Goal: Browse casually

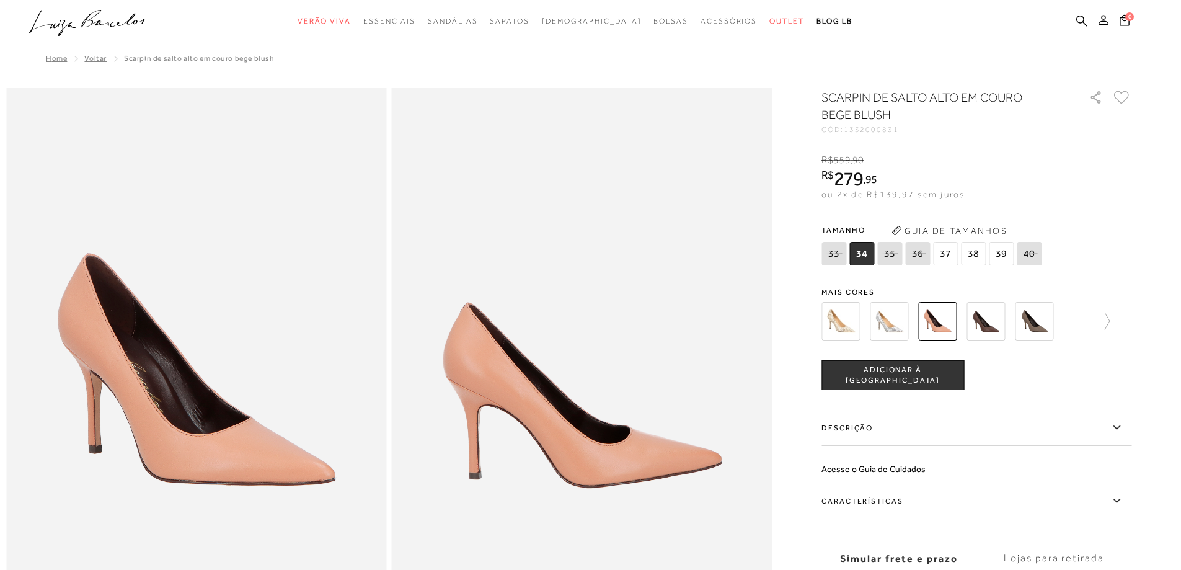
click at [948, 253] on span "37" at bounding box center [945, 254] width 25 height 24
click at [905, 320] on img at bounding box center [889, 321] width 38 height 38
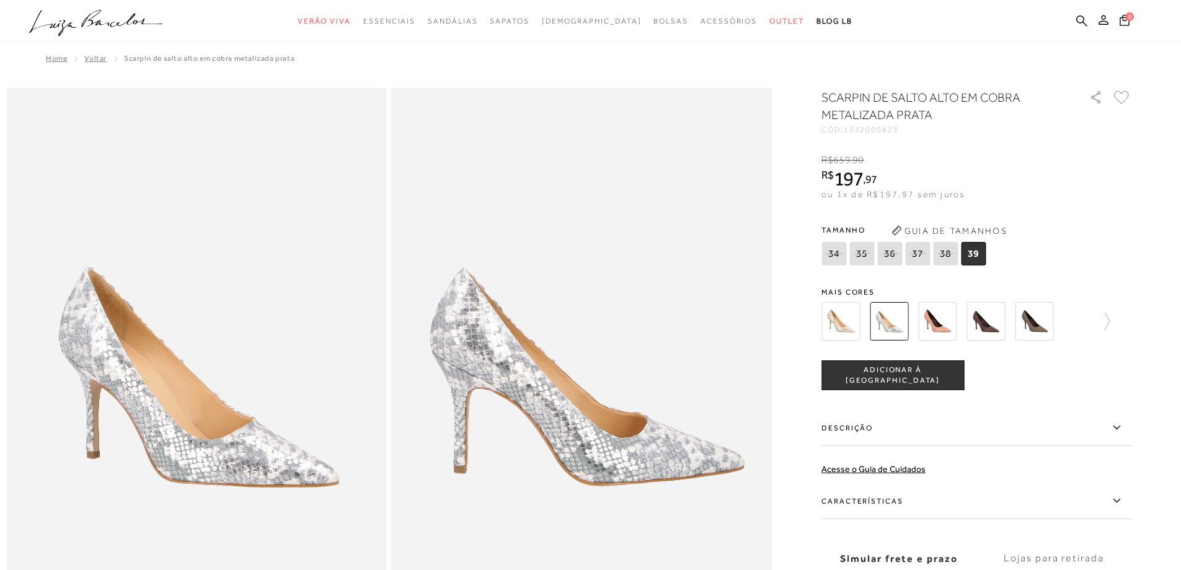
click at [857, 337] on img at bounding box center [840, 321] width 38 height 38
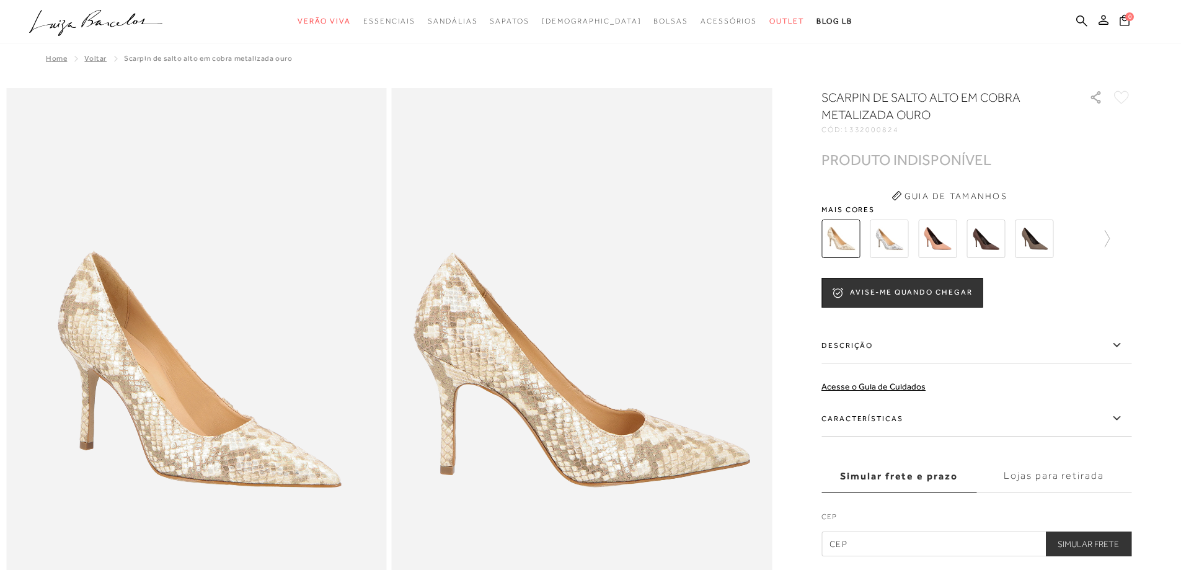
click at [976, 239] on img at bounding box center [985, 238] width 38 height 38
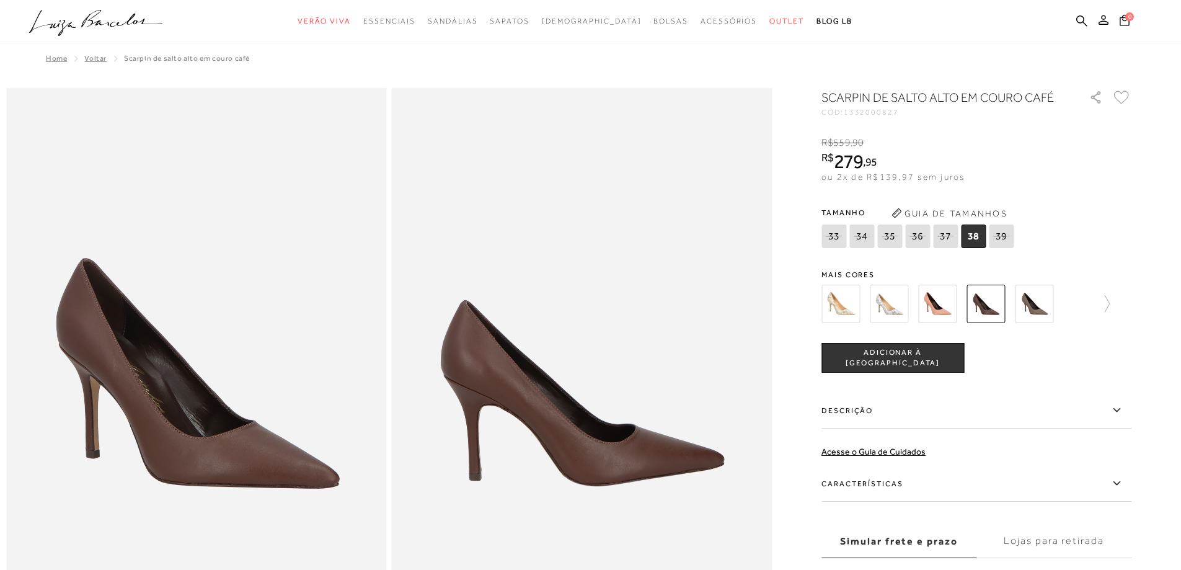
click at [1037, 309] on img at bounding box center [1034, 304] width 38 height 38
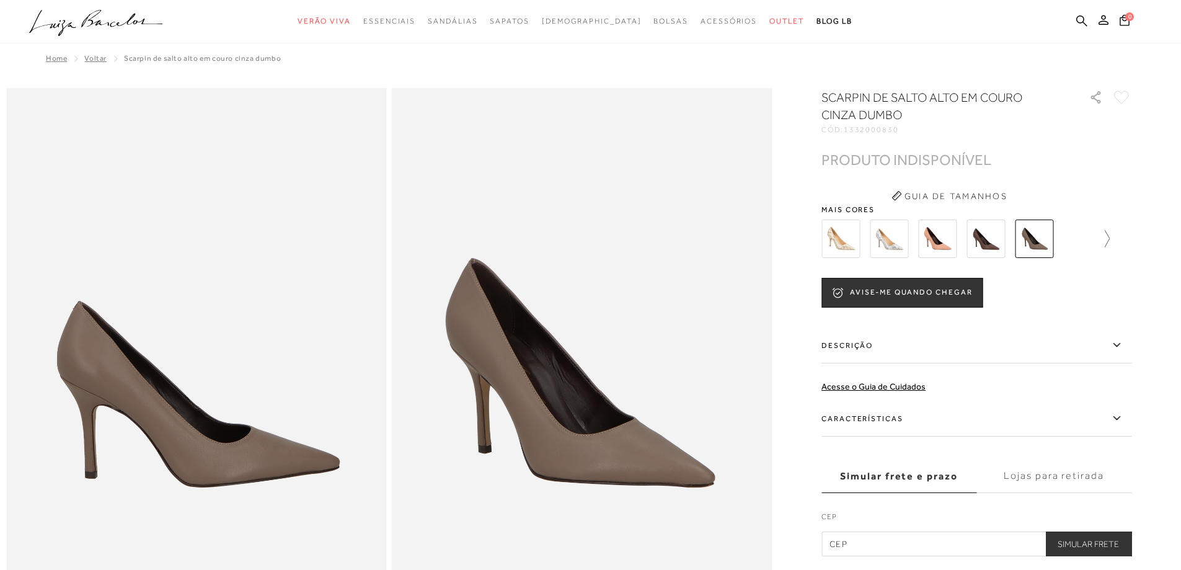
click at [1110, 237] on icon at bounding box center [1100, 238] width 17 height 17
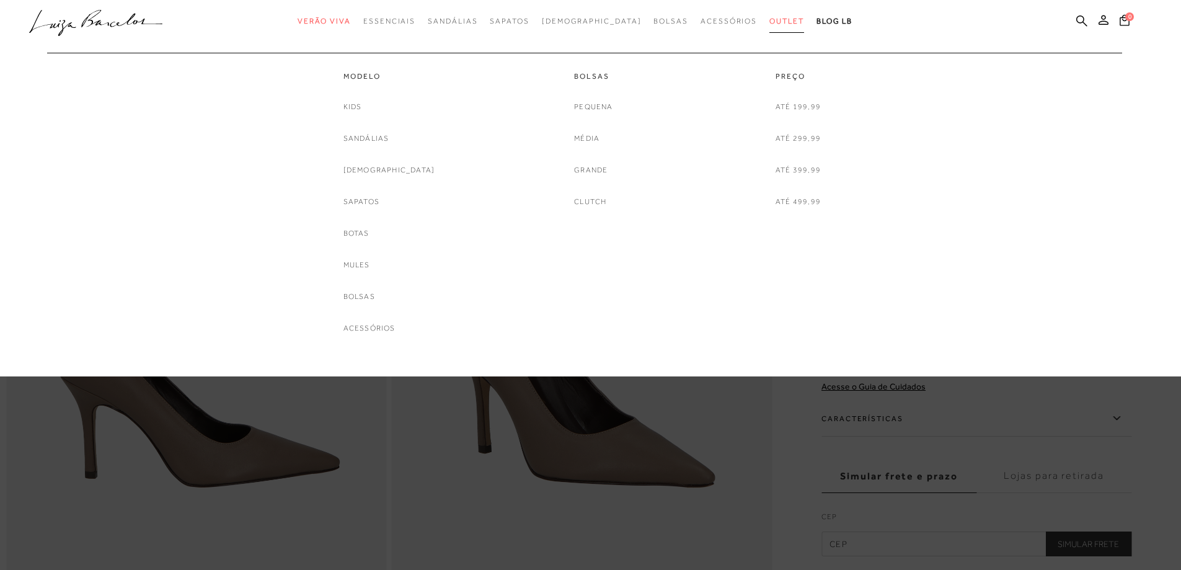
click at [769, 18] on span "Outlet" at bounding box center [786, 21] width 35 height 9
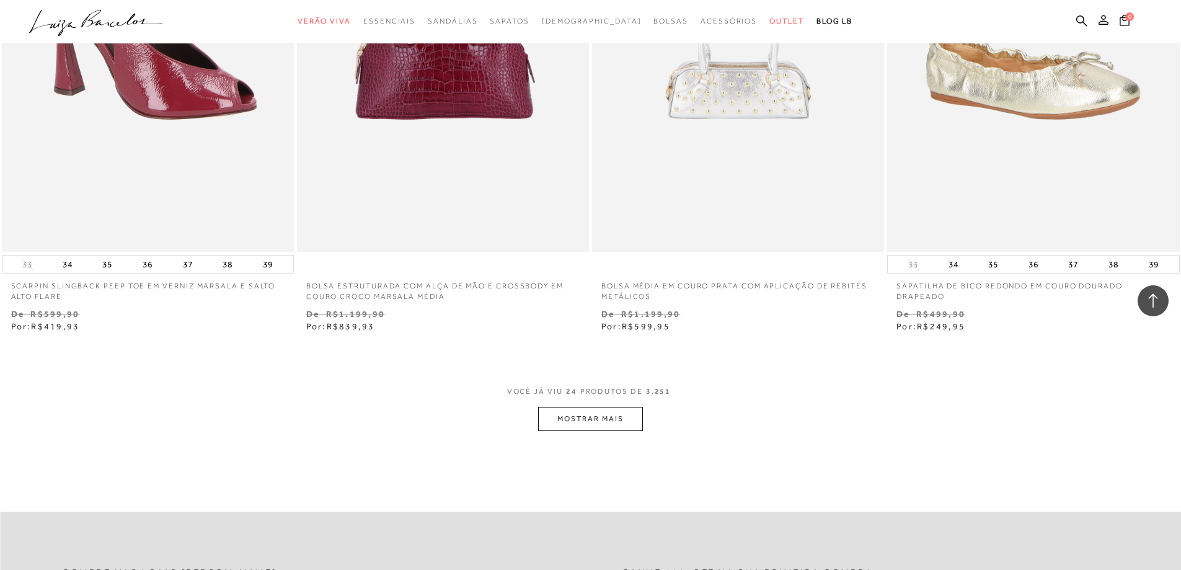
scroll to position [3051, 0]
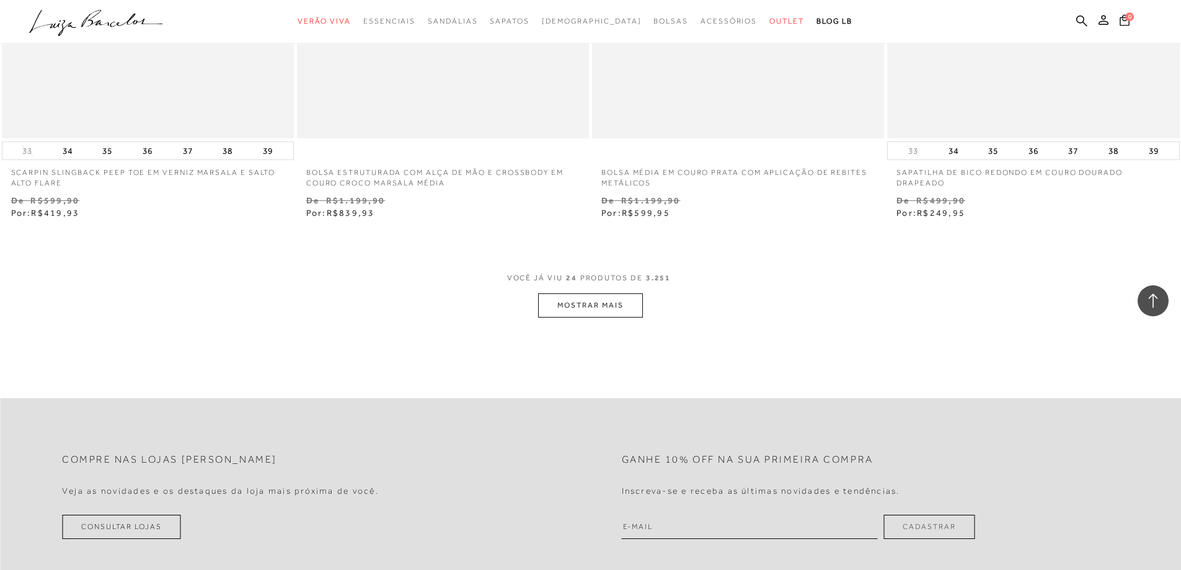
click at [627, 302] on button "MOSTRAR MAIS" at bounding box center [590, 305] width 104 height 24
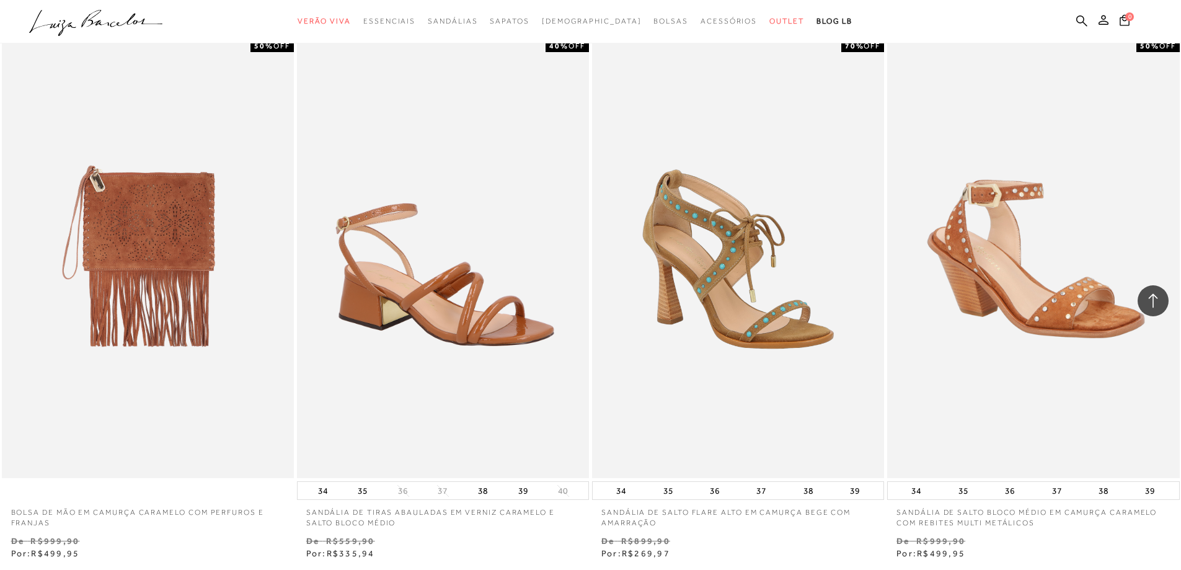
scroll to position [6274, 0]
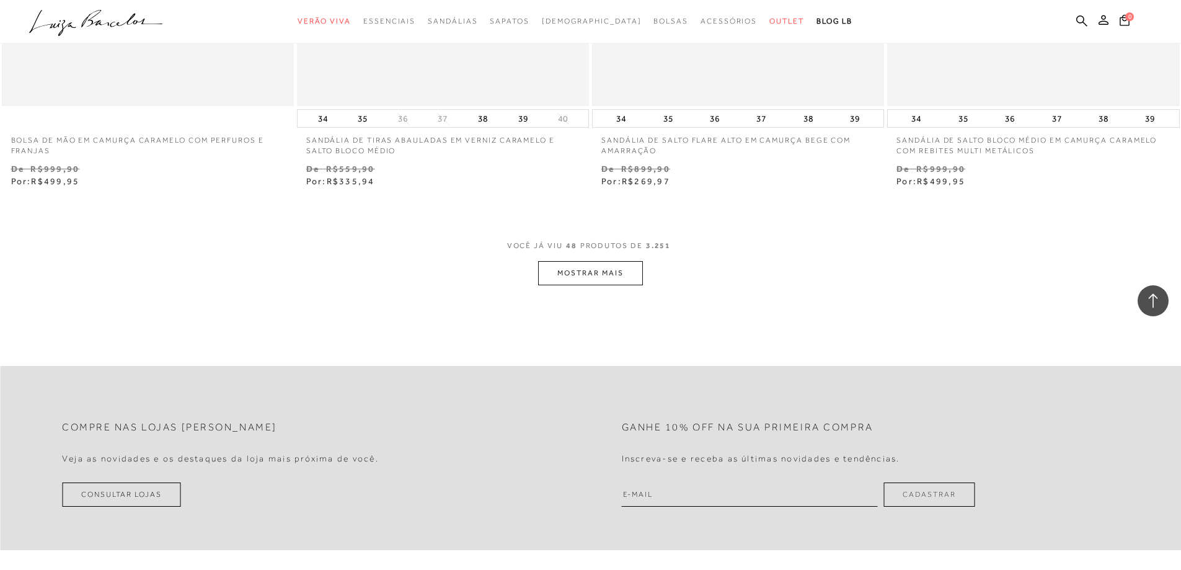
click at [600, 282] on button "MOSTRAR MAIS" at bounding box center [590, 273] width 104 height 24
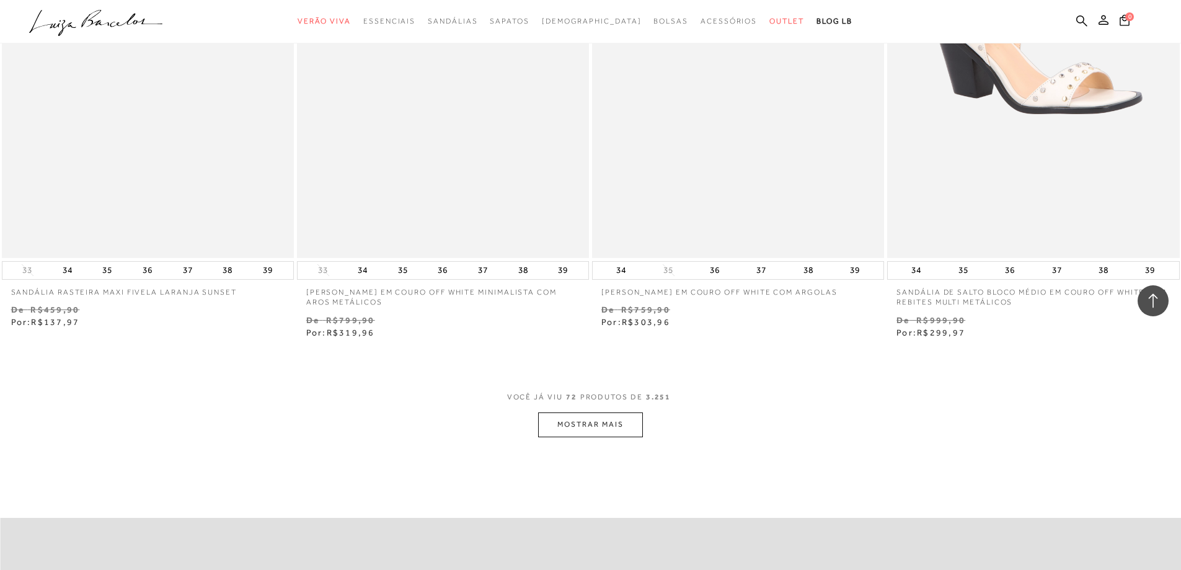
scroll to position [9435, 0]
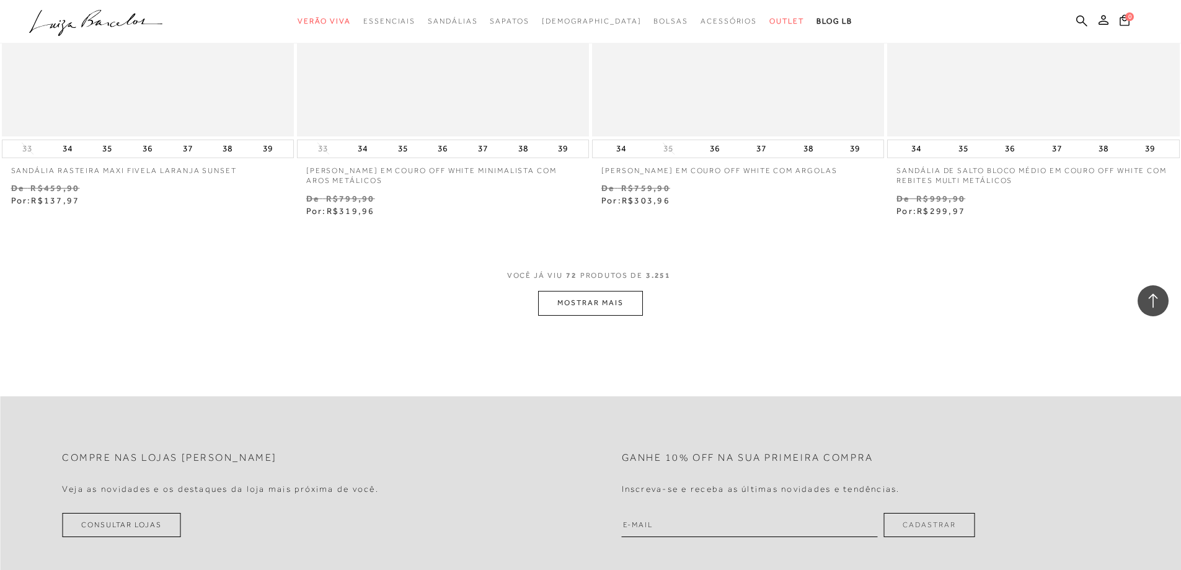
click at [599, 304] on button "MOSTRAR MAIS" at bounding box center [590, 303] width 104 height 24
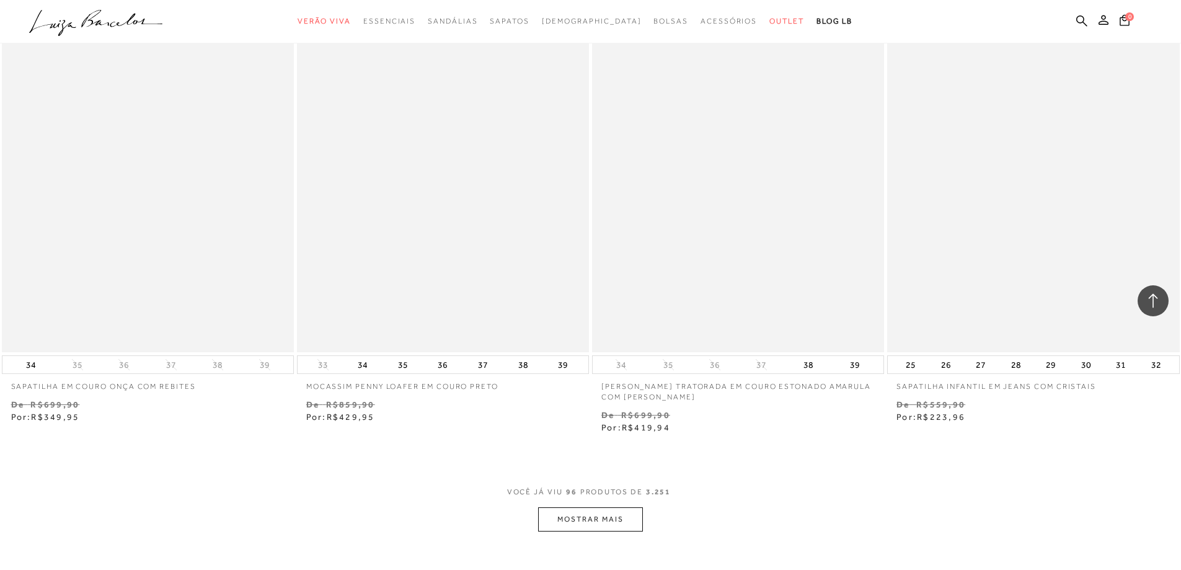
scroll to position [12535, 0]
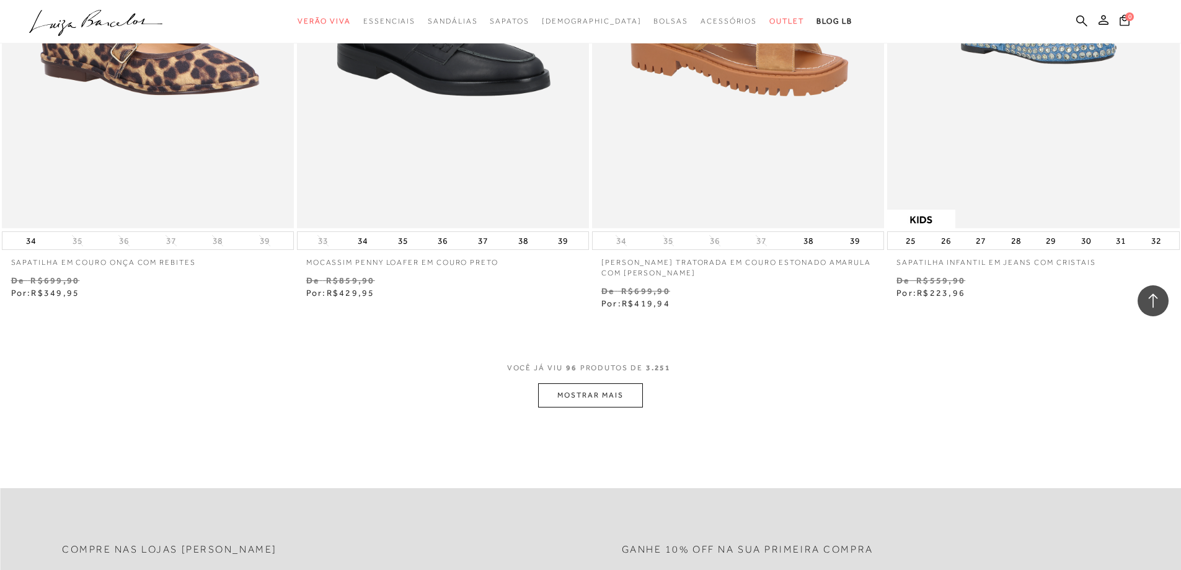
click at [621, 392] on button "MOSTRAR MAIS" at bounding box center [590, 395] width 104 height 24
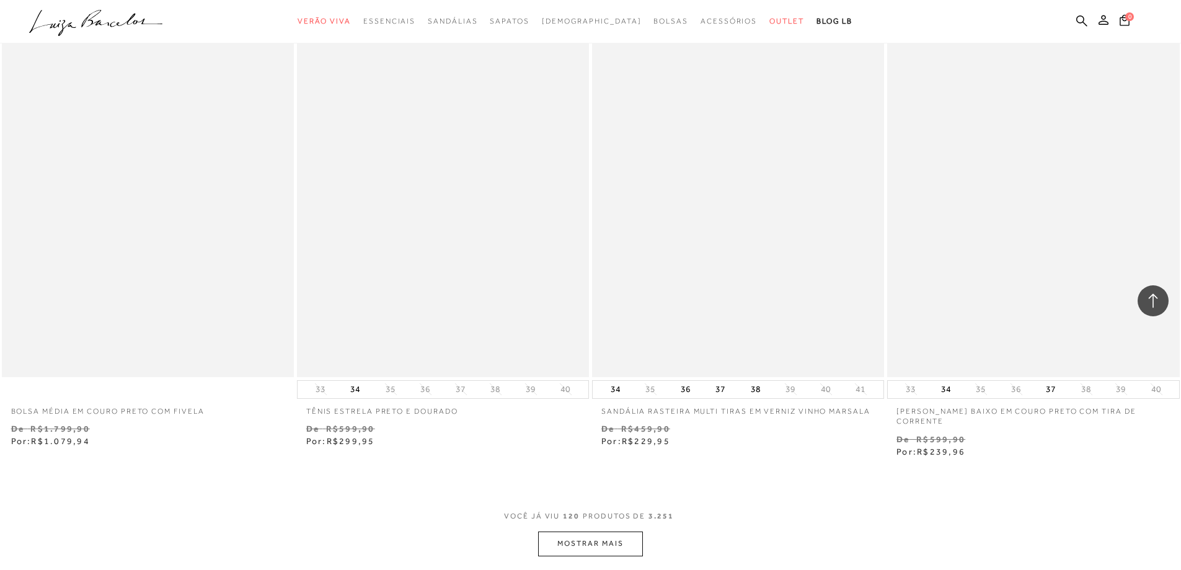
scroll to position [15634, 0]
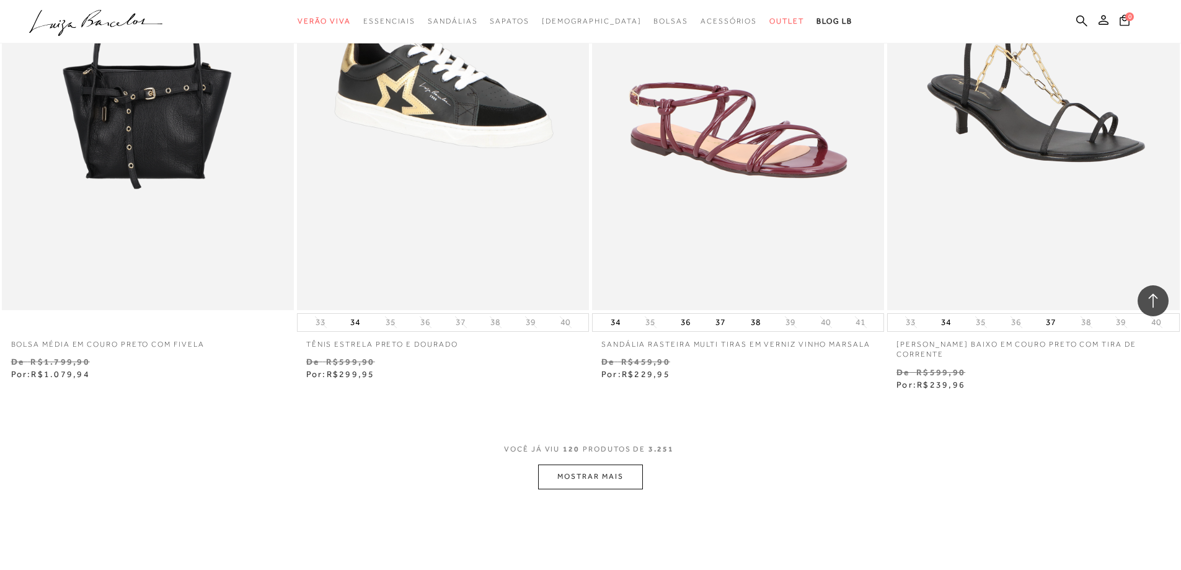
click at [593, 478] on button "MOSTRAR MAIS" at bounding box center [590, 476] width 104 height 24
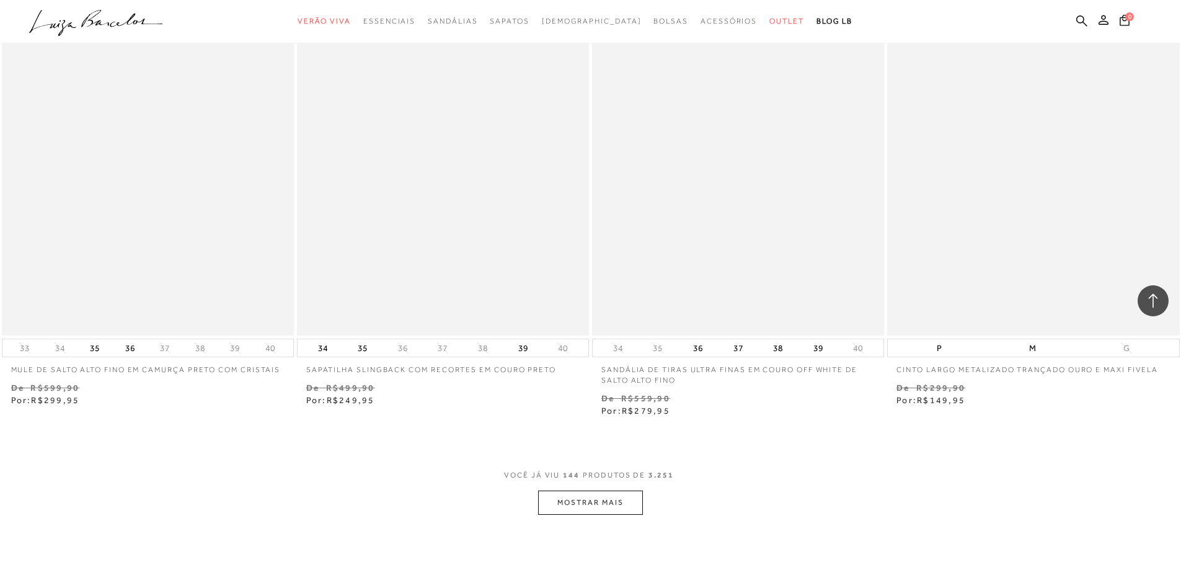
scroll to position [18857, 0]
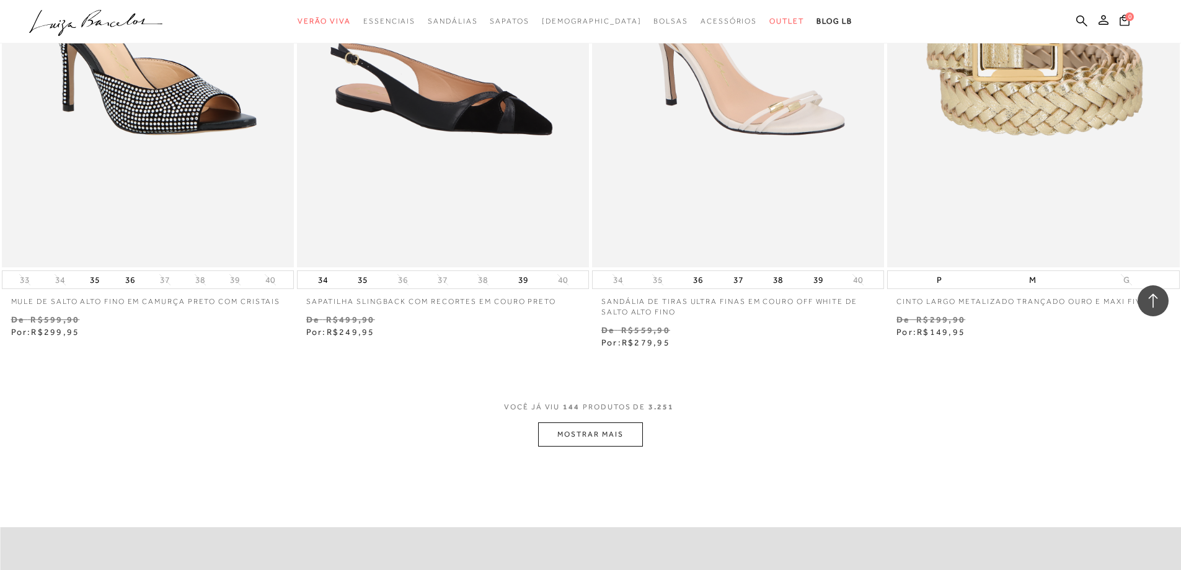
click at [576, 442] on button "MOSTRAR MAIS" at bounding box center [590, 434] width 104 height 24
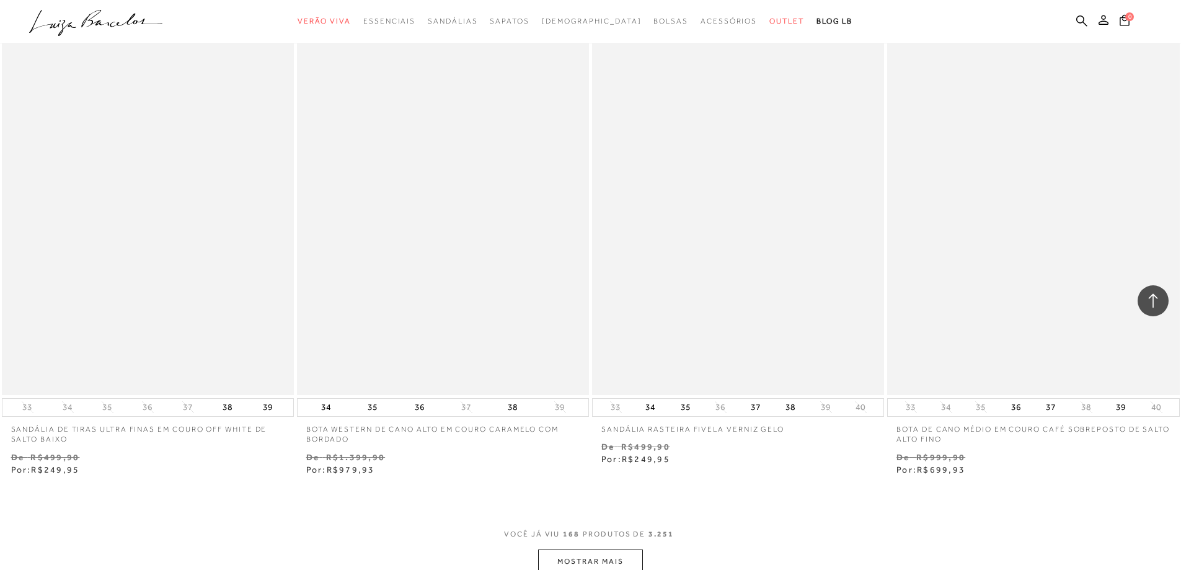
scroll to position [22080, 0]
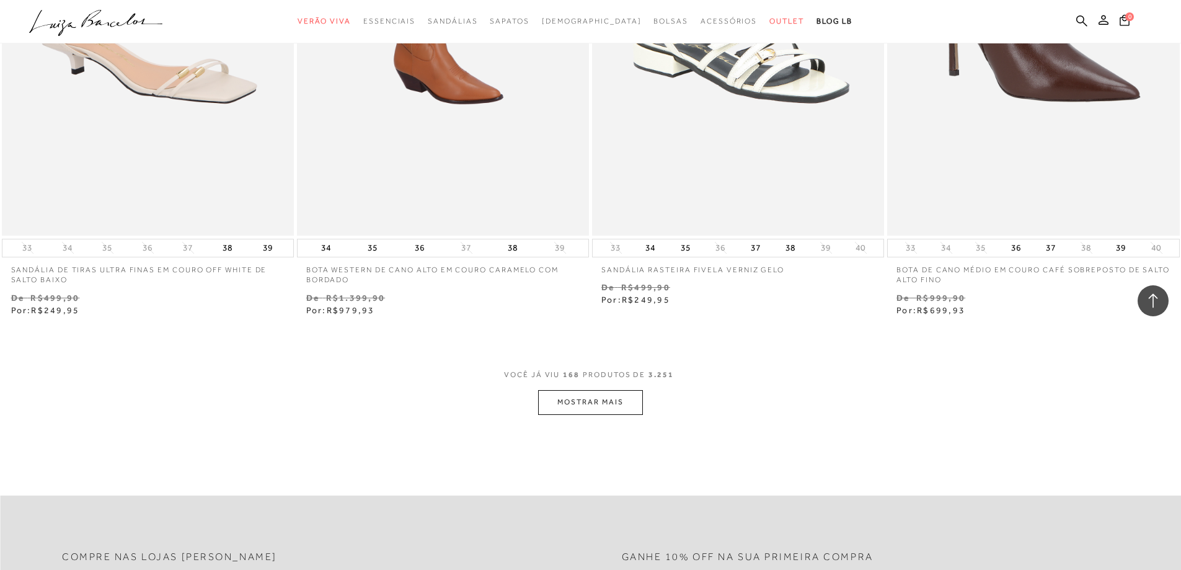
click at [598, 407] on button "MOSTRAR MAIS" at bounding box center [590, 402] width 104 height 24
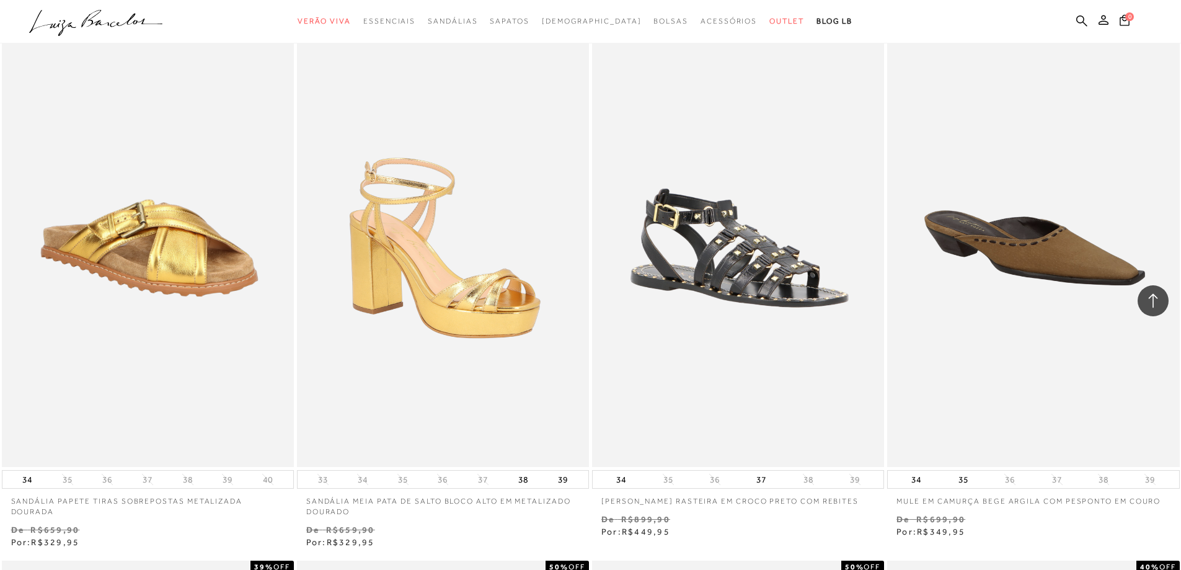
scroll to position [24684, 0]
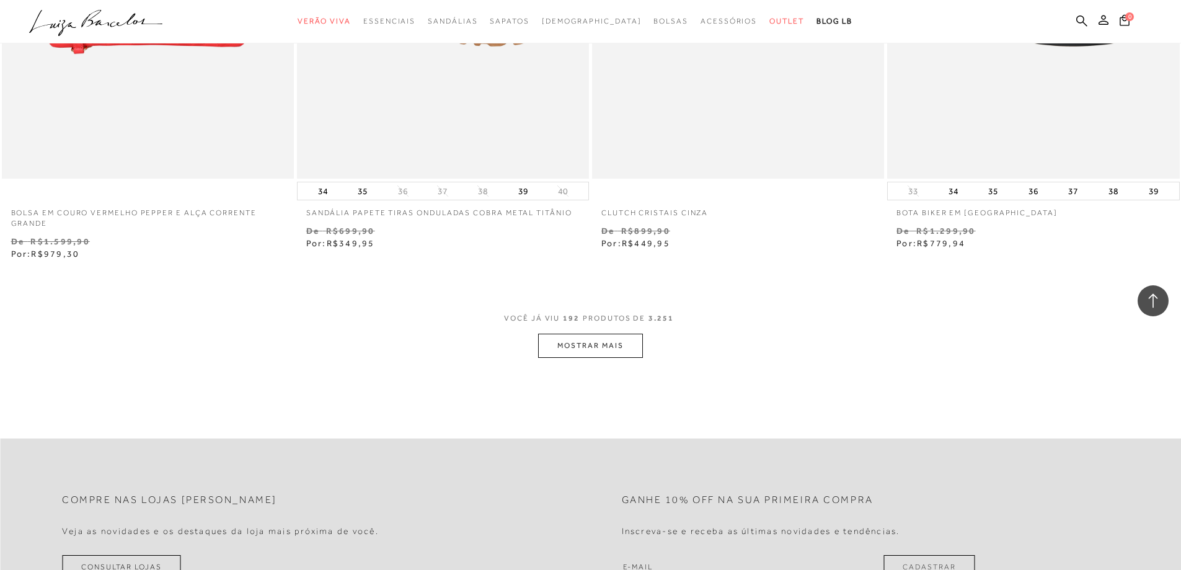
scroll to position [25179, 0]
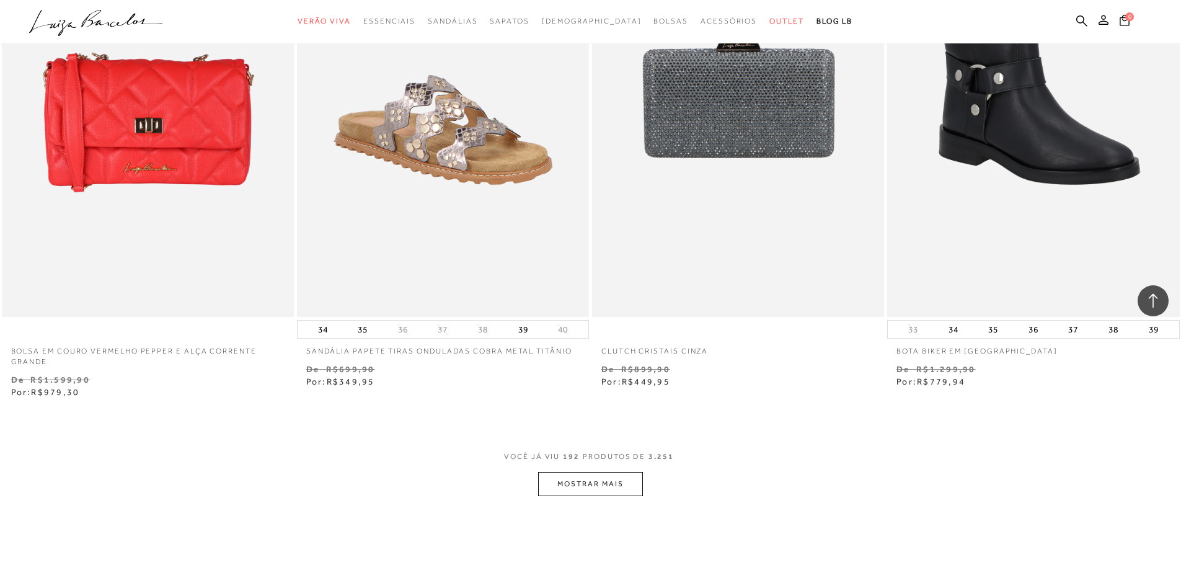
click at [599, 487] on button "MOSTRAR MAIS" at bounding box center [590, 484] width 104 height 24
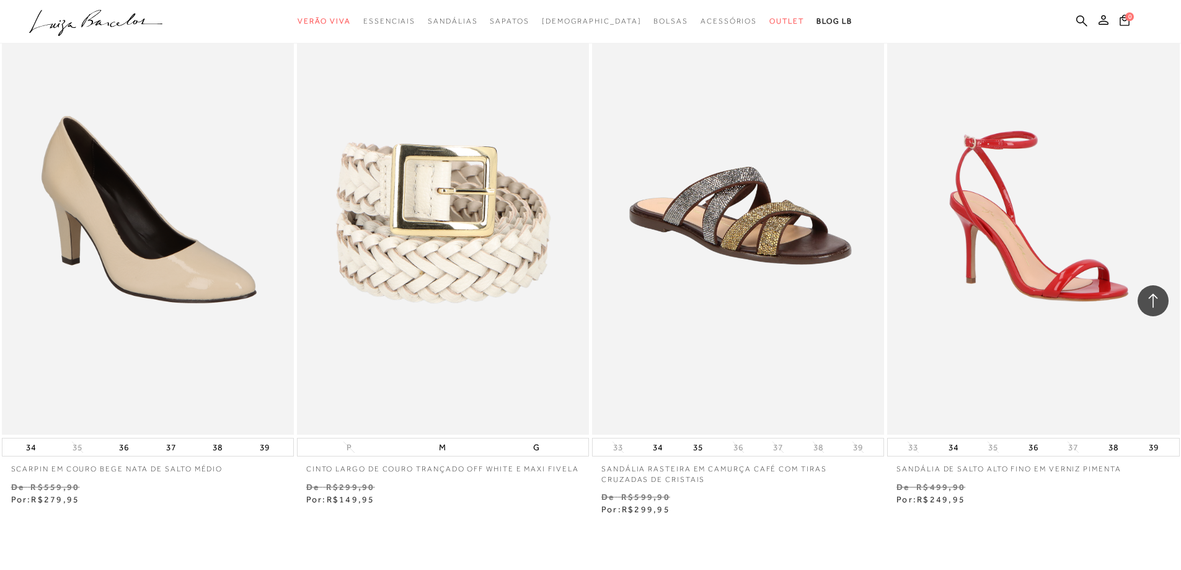
scroll to position [28341, 0]
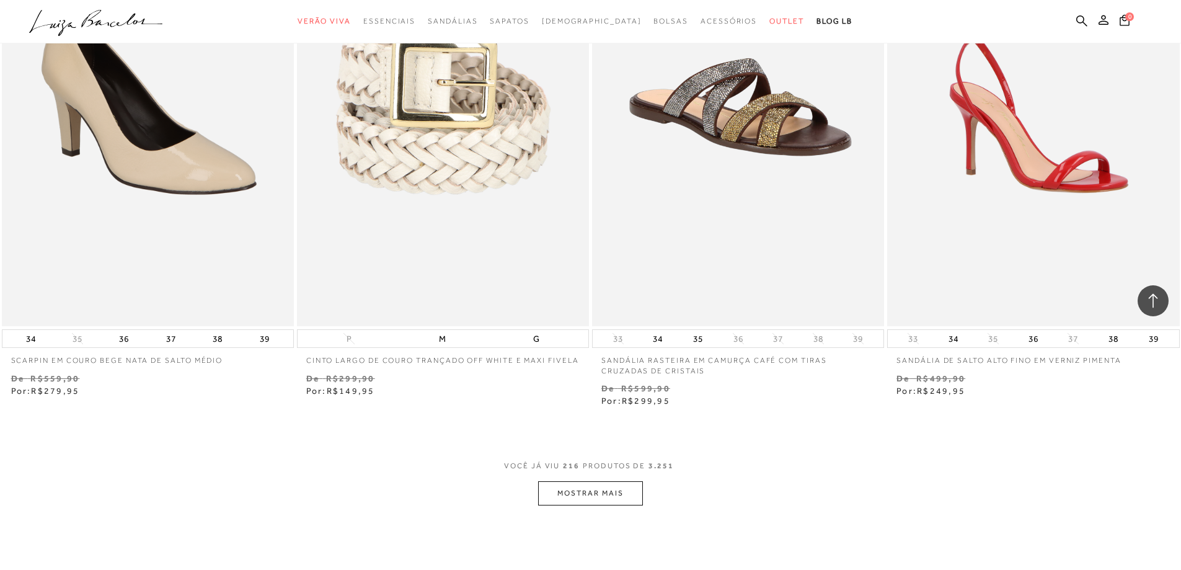
click at [609, 487] on button "MOSTRAR MAIS" at bounding box center [590, 493] width 104 height 24
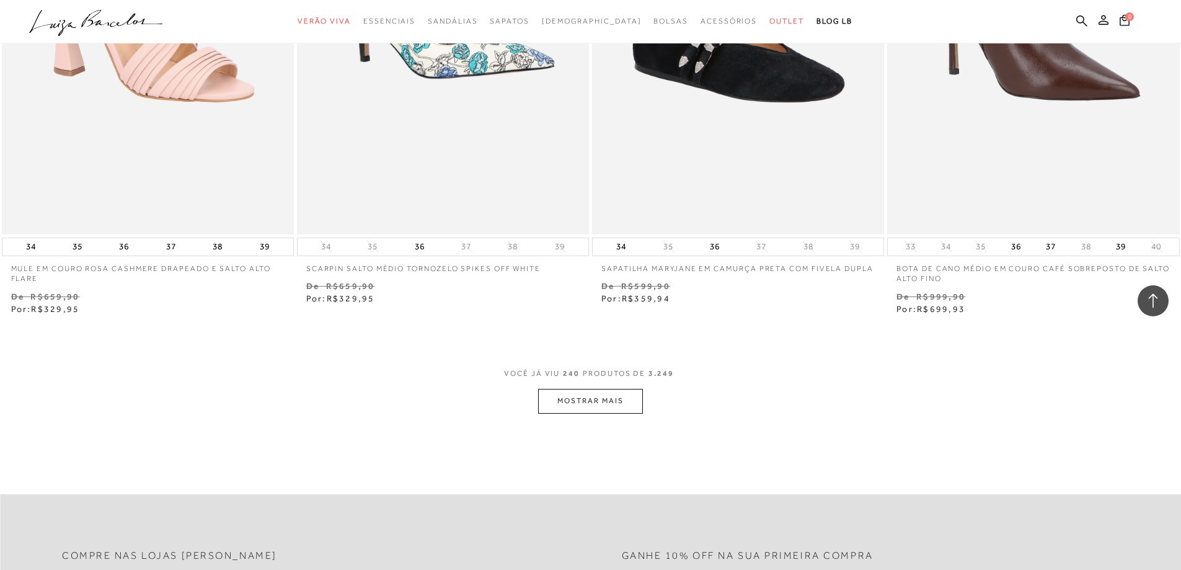
scroll to position [31688, 0]
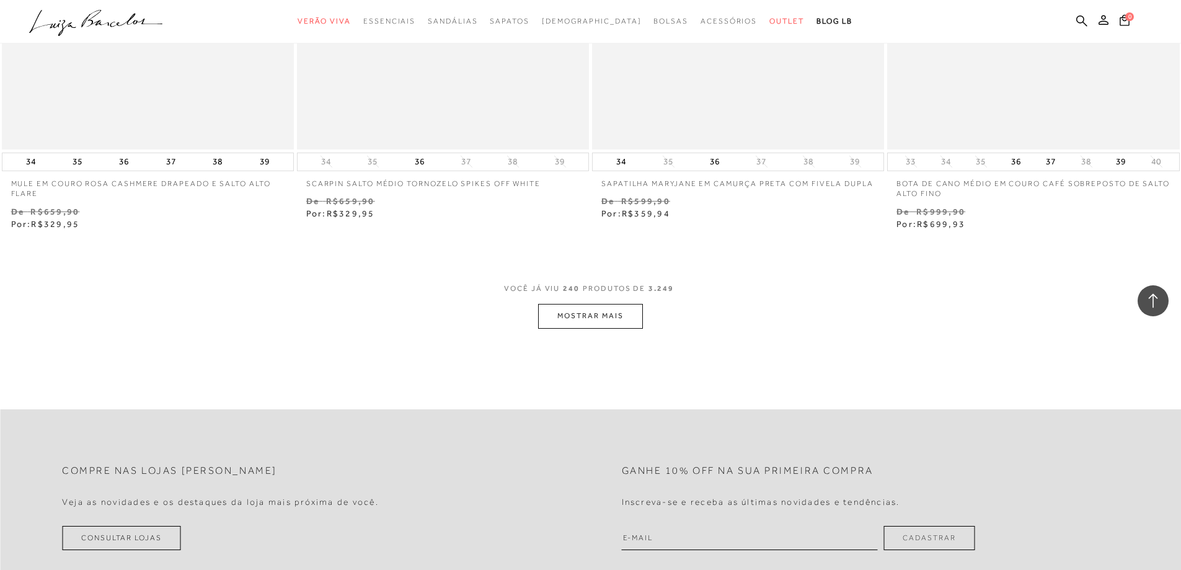
click at [612, 324] on button "MOSTRAR MAIS" at bounding box center [590, 316] width 104 height 24
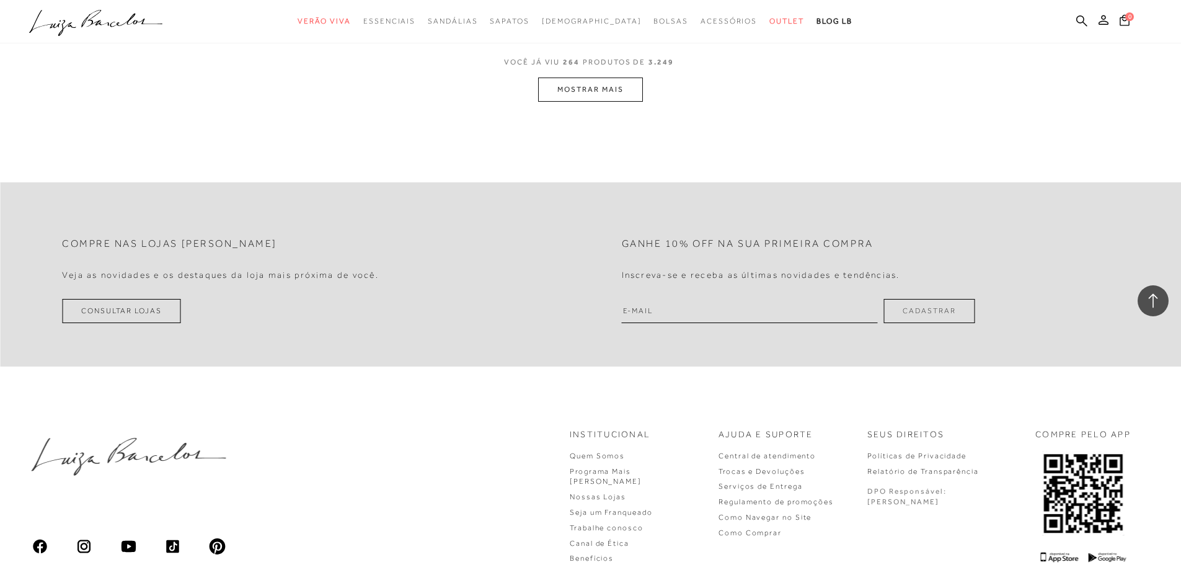
scroll to position [35097, 0]
click at [590, 94] on button "MOSTRAR MAIS" at bounding box center [590, 88] width 104 height 24
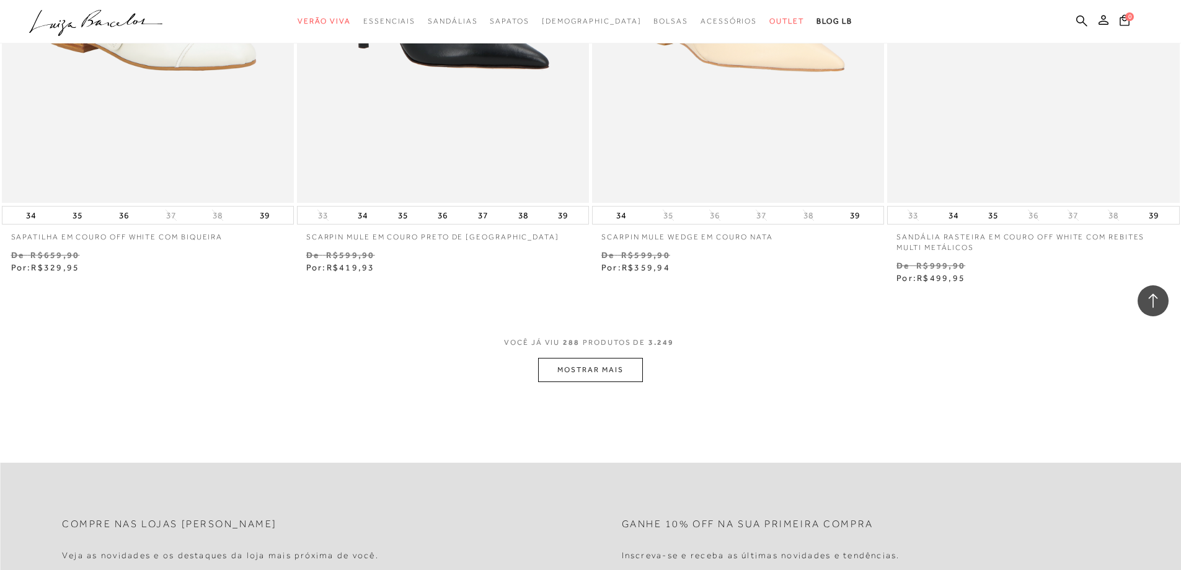
scroll to position [38134, 0]
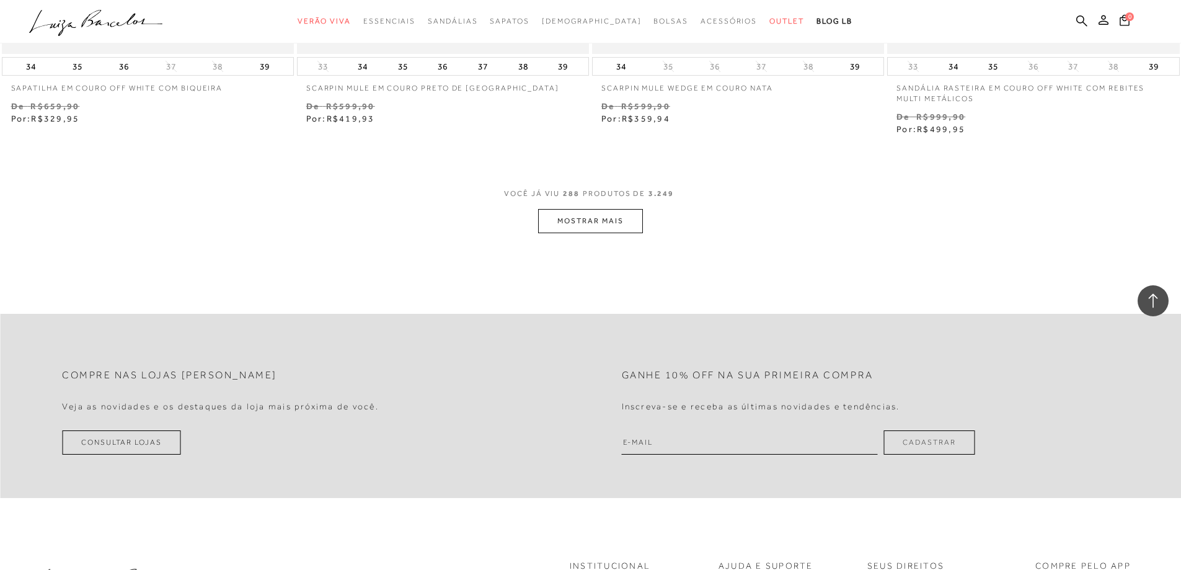
click at [565, 233] on button "MOSTRAR MAIS" at bounding box center [590, 221] width 104 height 24
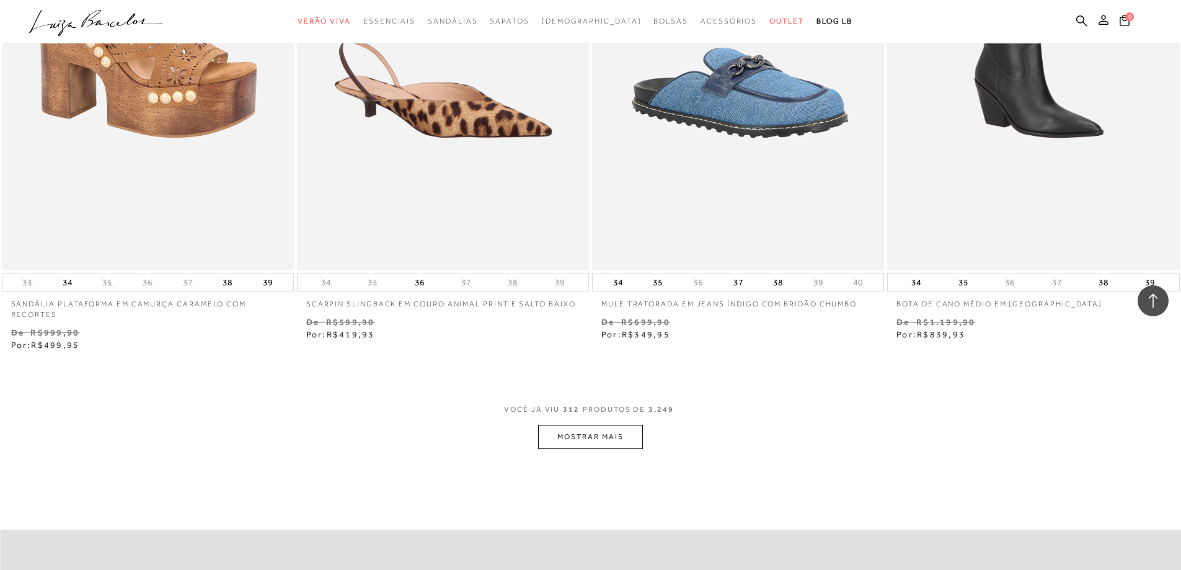
scroll to position [41481, 0]
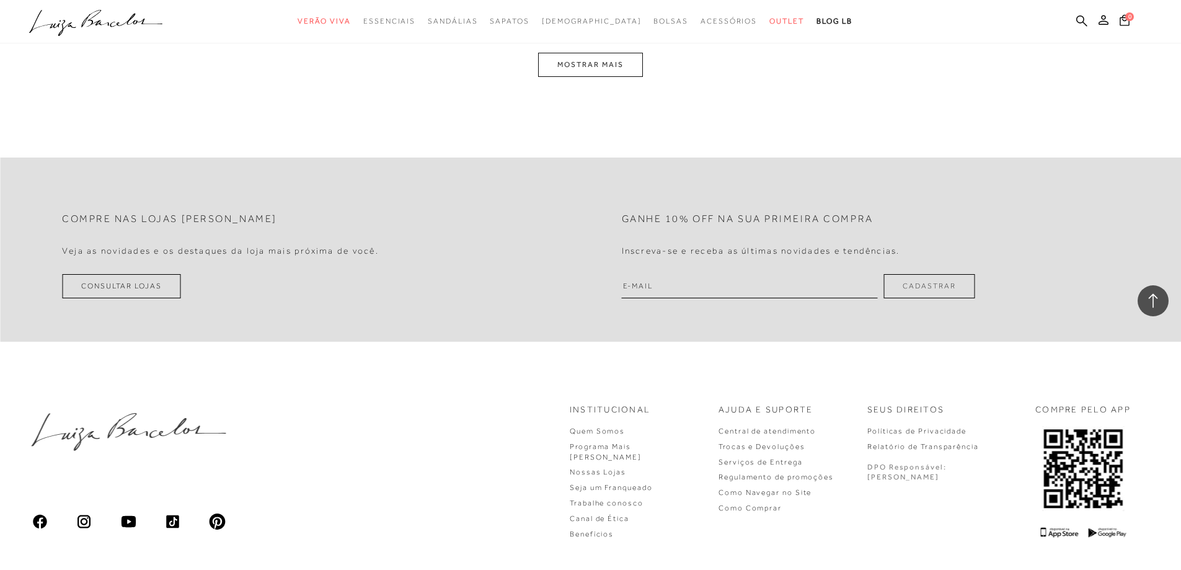
click at [594, 77] on button "MOSTRAR MAIS" at bounding box center [590, 65] width 104 height 24
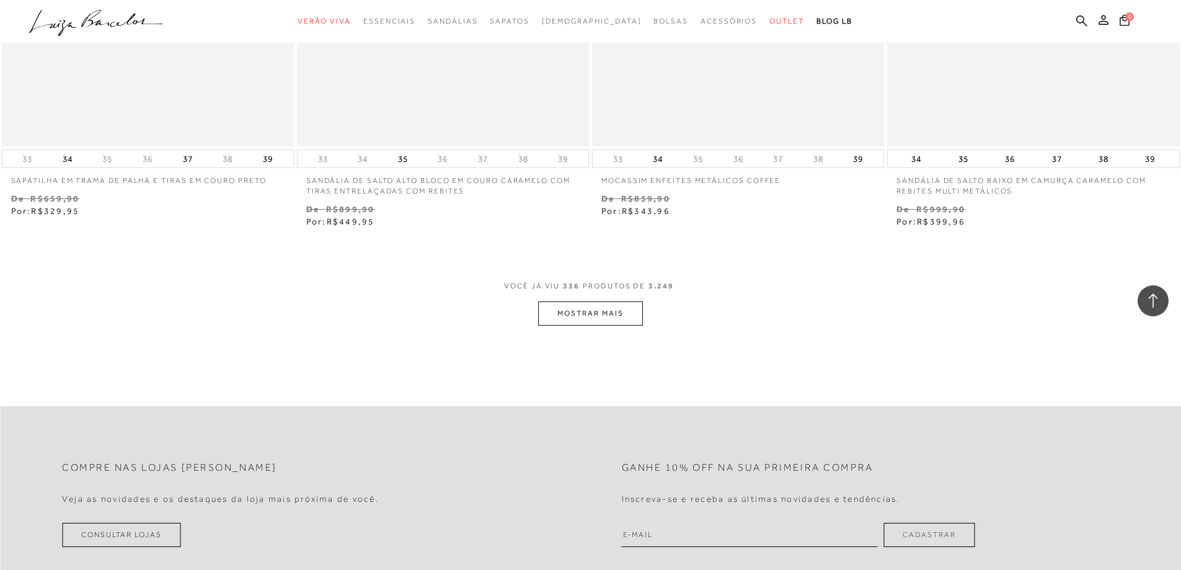
scroll to position [44538, 0]
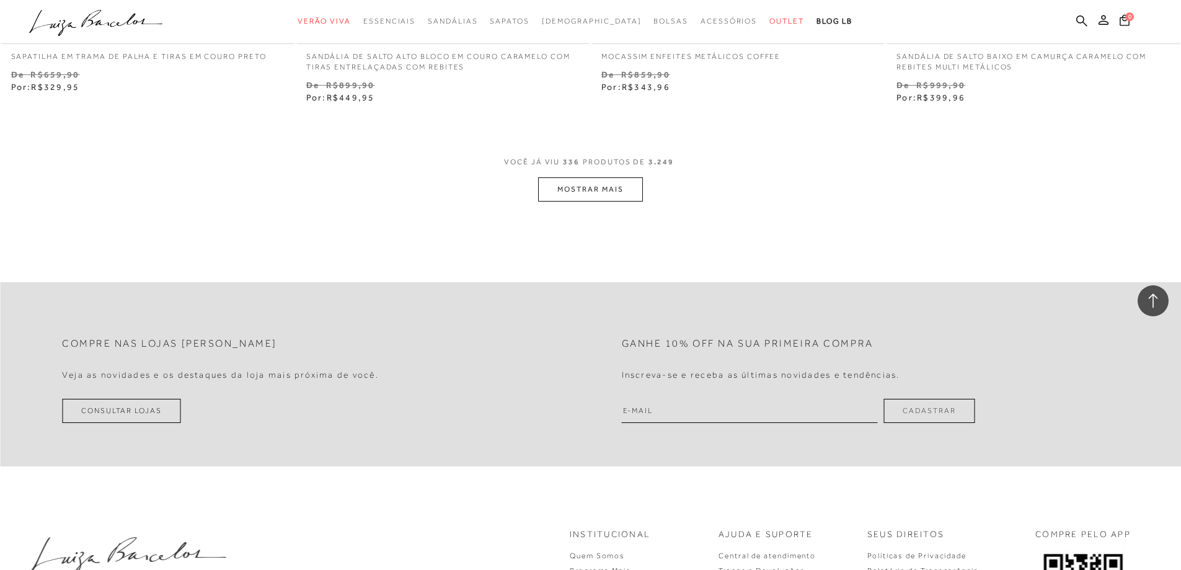
click at [601, 200] on button "MOSTRAR MAIS" at bounding box center [590, 189] width 104 height 24
